Goal: Task Accomplishment & Management: Complete application form

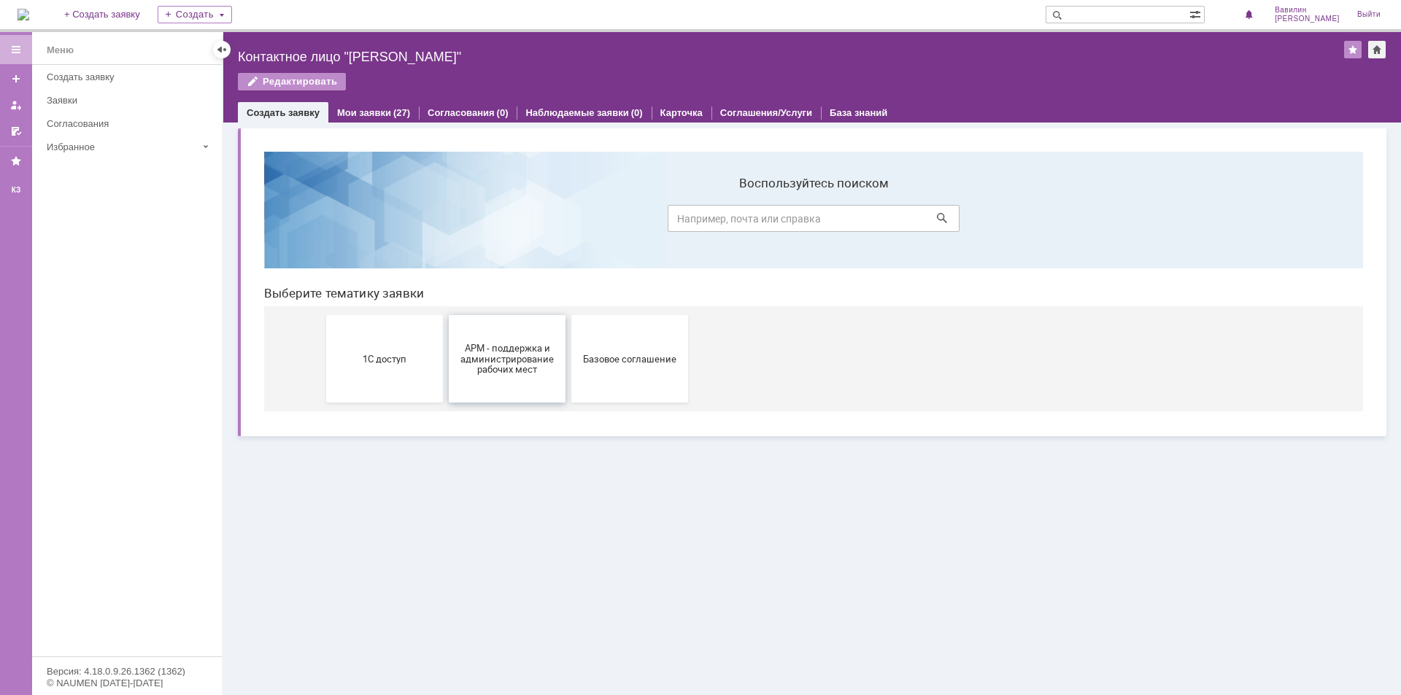
click at [536, 381] on button "АРМ - поддержка и администрирование рабочих мест" at bounding box center [507, 359] width 117 height 88
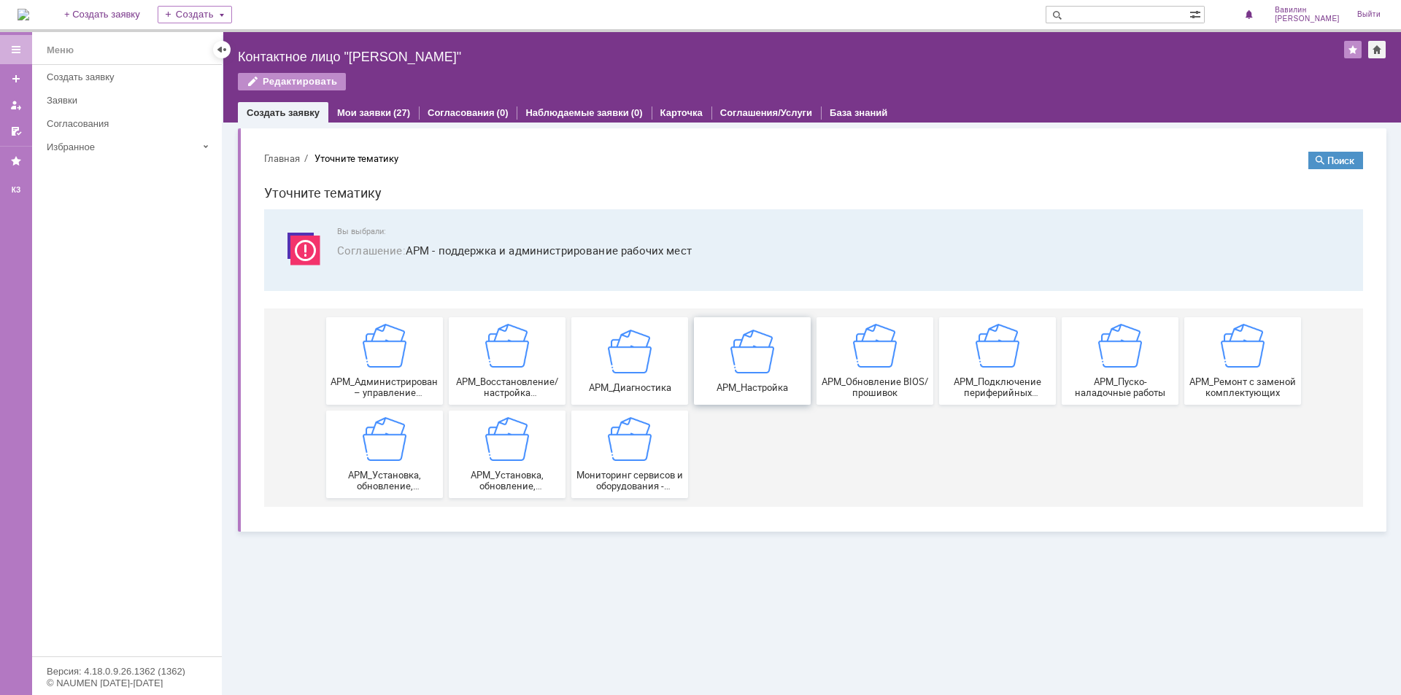
click at [749, 378] on div "АРМ_Настройка" at bounding box center [752, 360] width 108 height 63
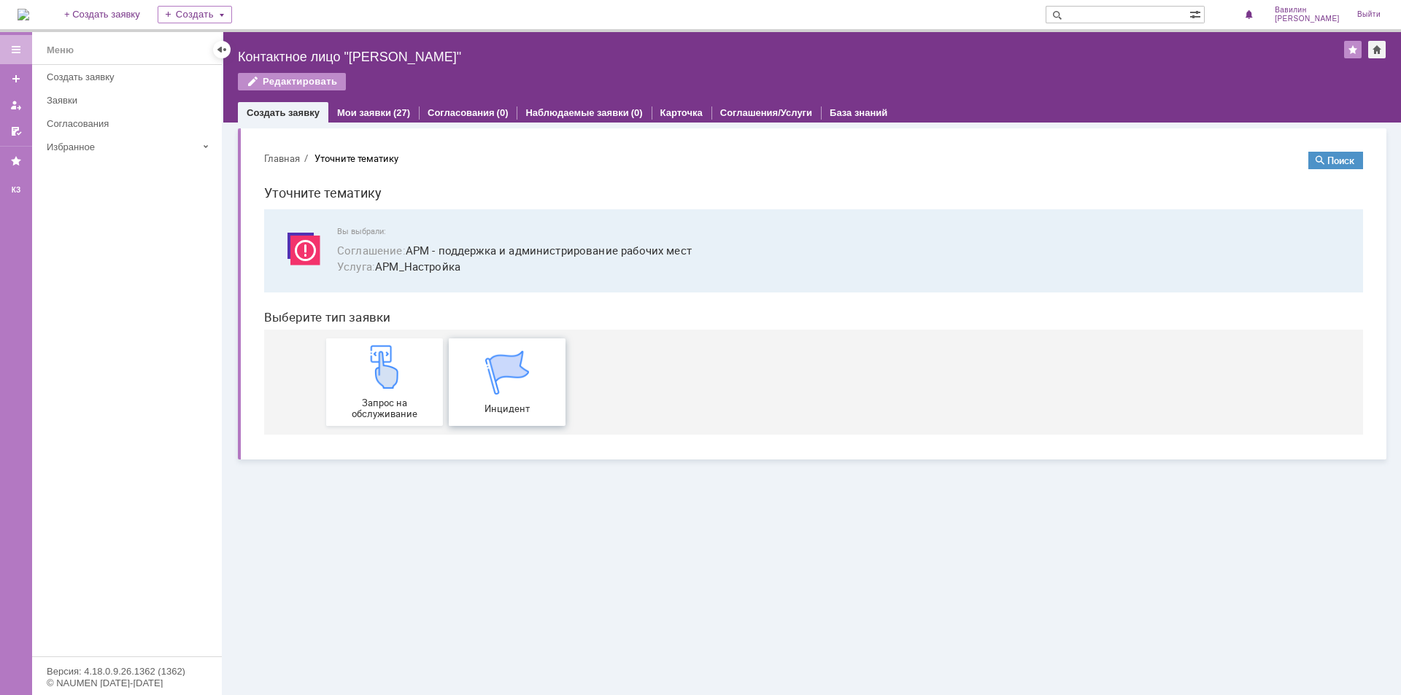
click at [487, 386] on img at bounding box center [507, 373] width 44 height 44
click at [395, 363] on img at bounding box center [385, 367] width 44 height 44
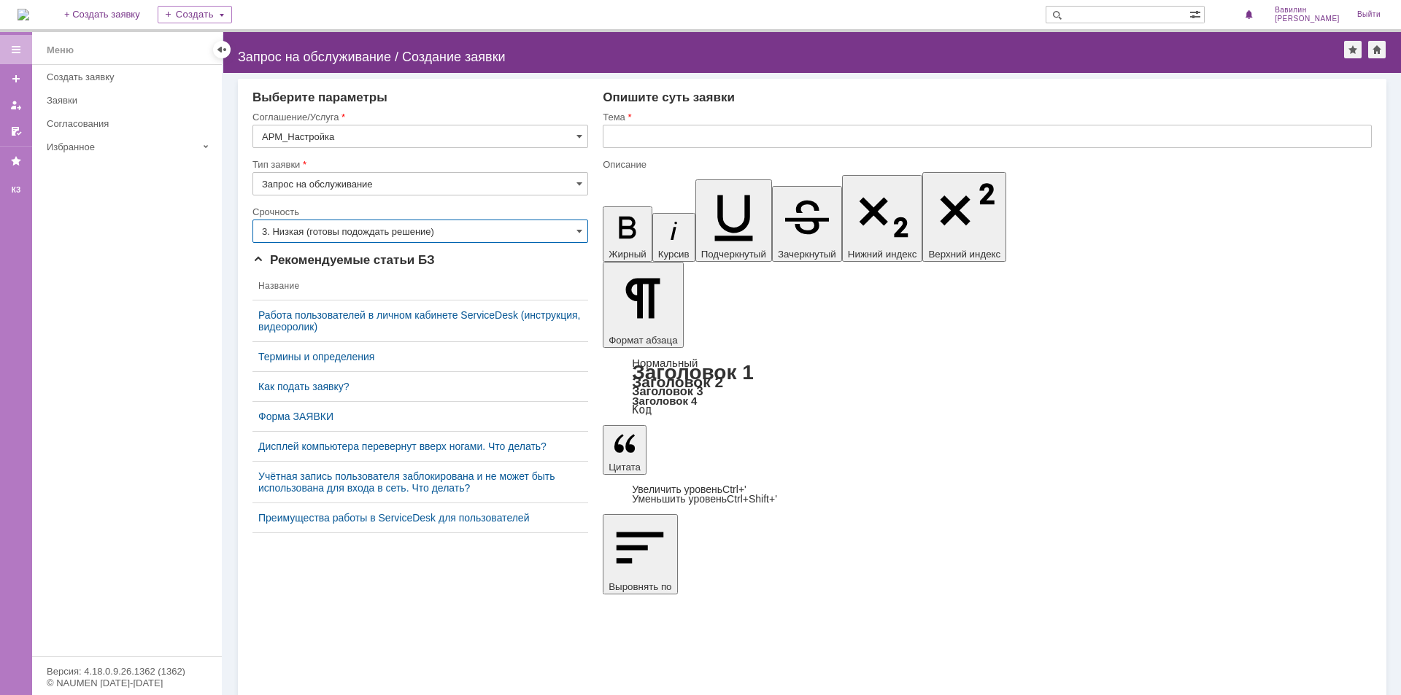
click at [413, 229] on input "3. Низкая (готовы подождать решение)" at bounding box center [420, 231] width 336 height 23
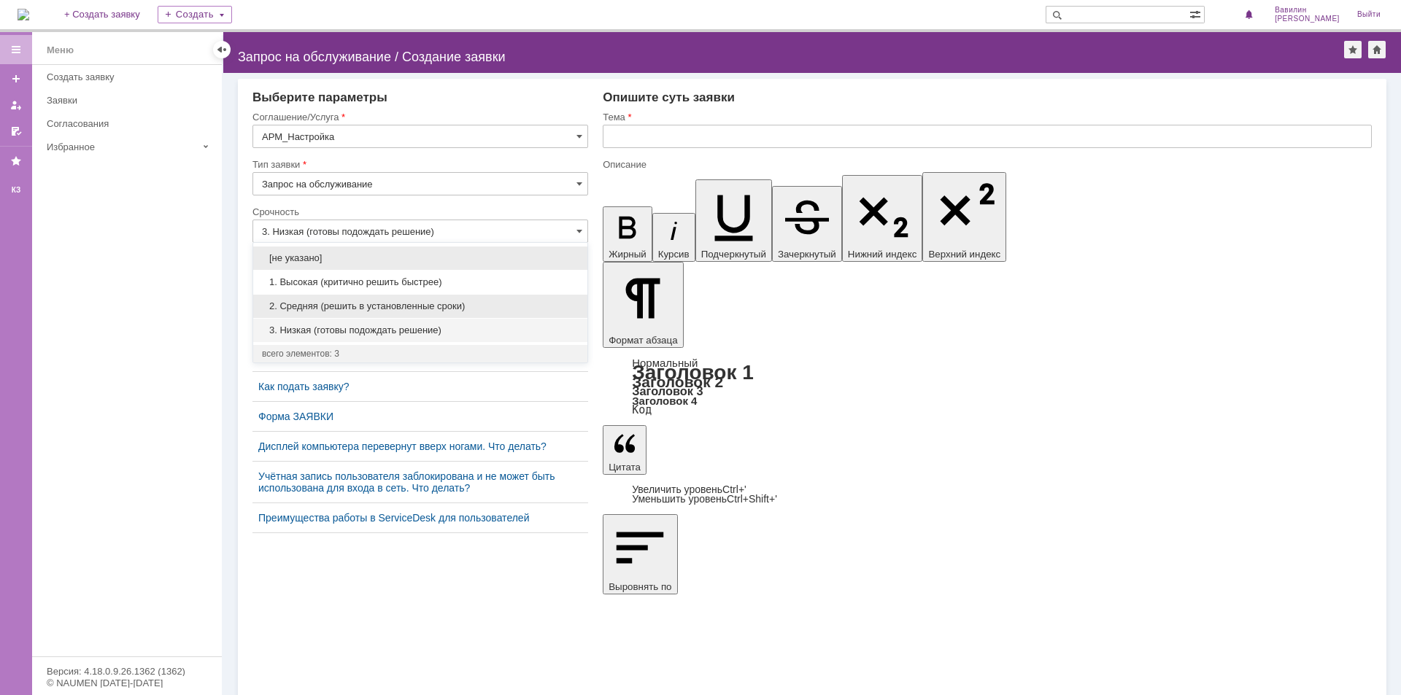
click at [402, 304] on span "2. Средняя (решить в установленные сроки)" at bounding box center [420, 307] width 317 height 12
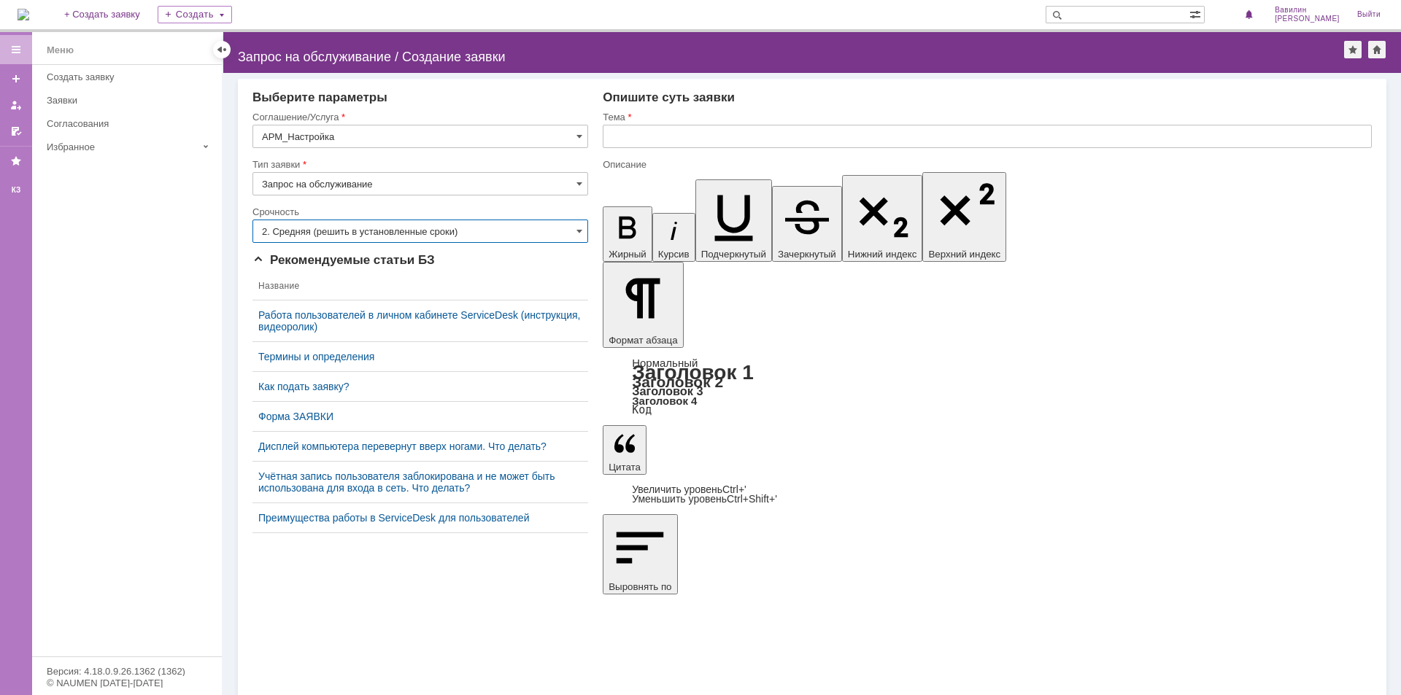
type input "2. Средняя (решить в установленные сроки)"
click at [633, 139] on input "text" at bounding box center [987, 136] width 769 height 23
type input "Настроить рабочее место сотрудника"
